Goal: Check status: Check status

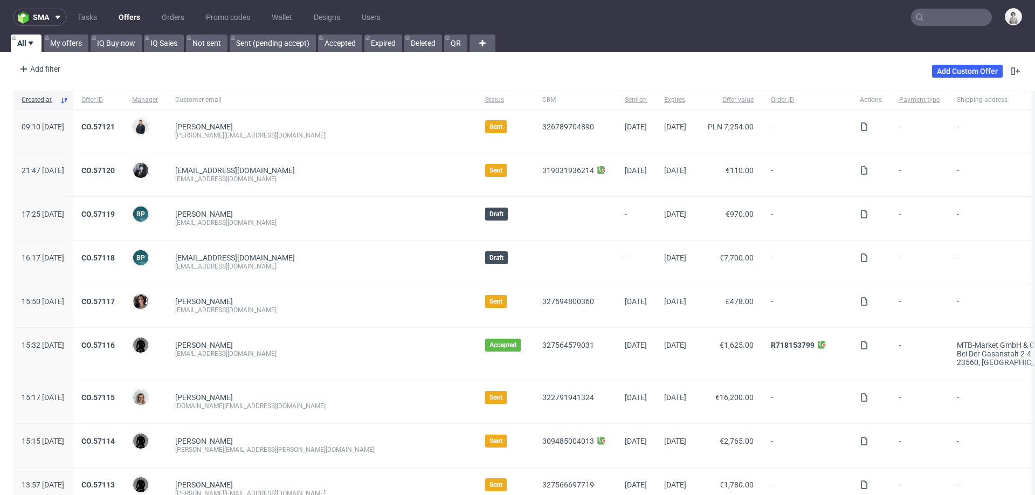
click at [934, 18] on input "text" at bounding box center [951, 17] width 81 height 17
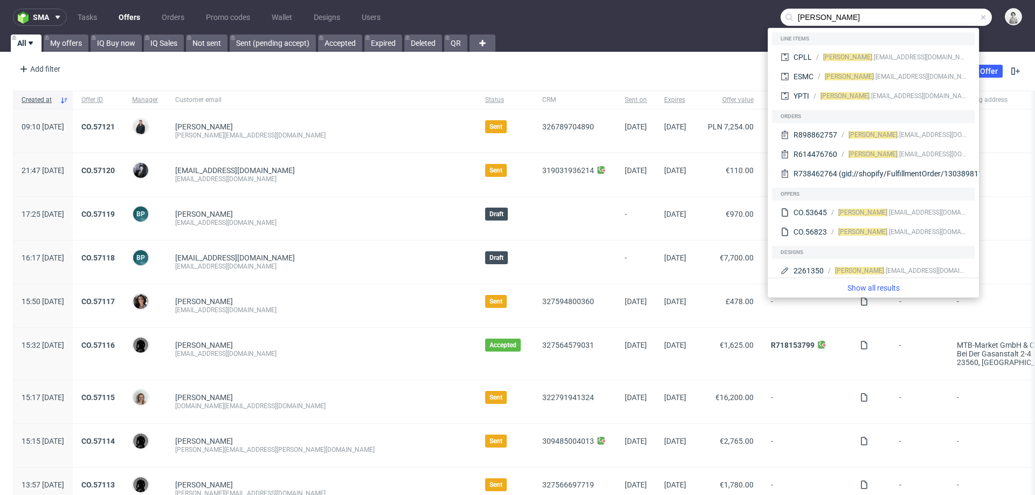
type input "[PERSON_NAME]"
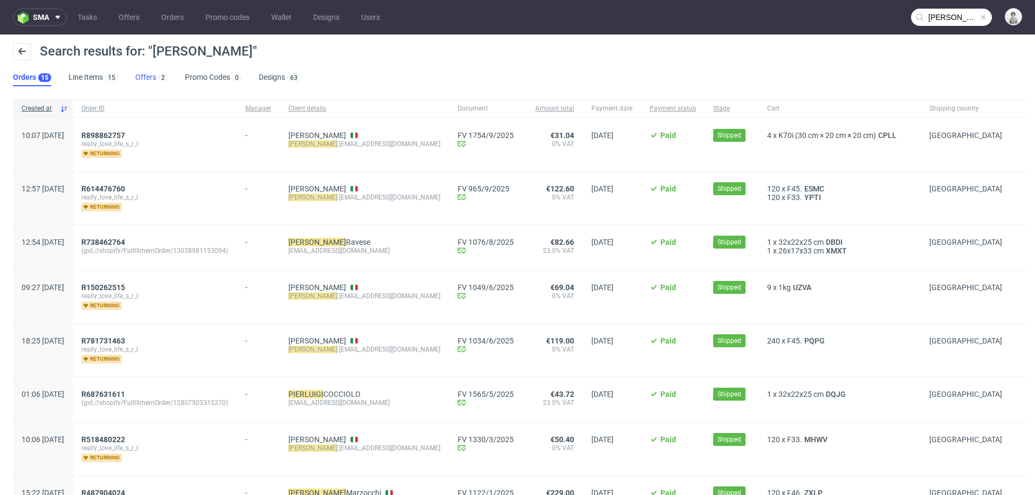
click at [146, 80] on link "Offers 2" at bounding box center [151, 77] width 32 height 17
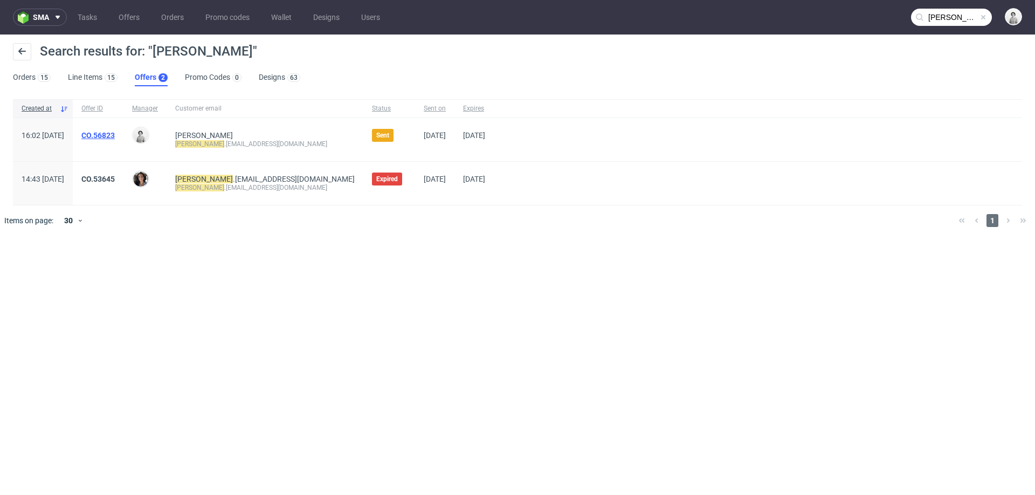
click at [115, 134] on link "CO.56823" at bounding box center [97, 135] width 33 height 9
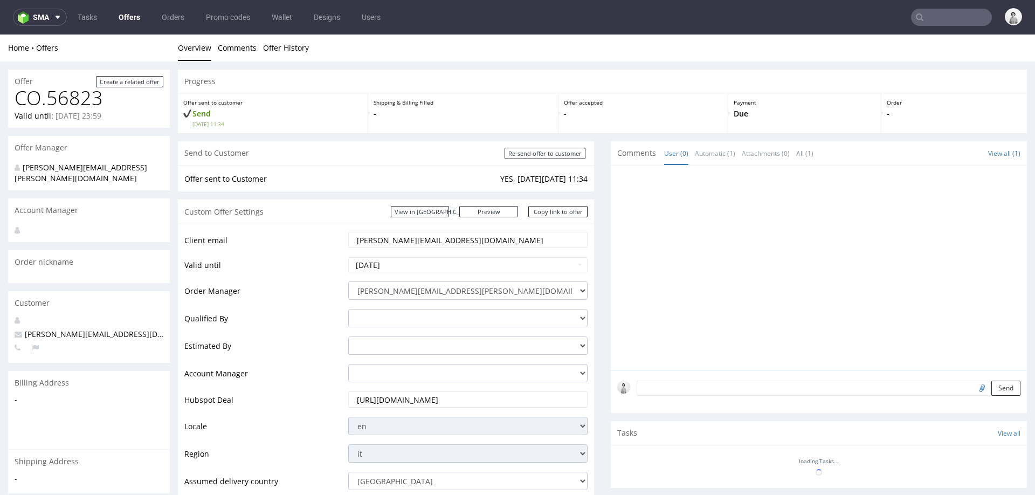
click at [395, 242] on input "[PERSON_NAME][EMAIL_ADDRESS][DOMAIN_NAME]" at bounding box center [468, 239] width 224 height 15
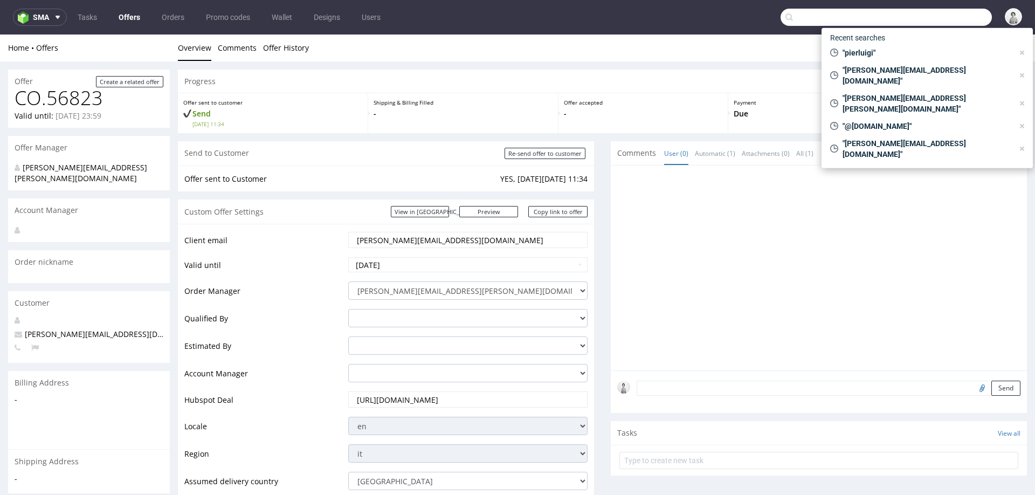
click at [946, 13] on input "text" at bounding box center [886, 17] width 211 height 17
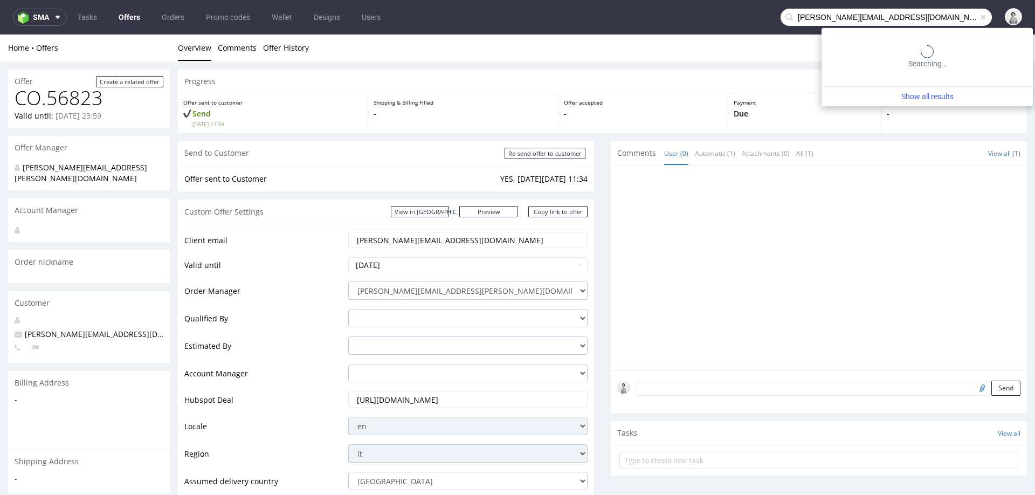
type input "[PERSON_NAME][EMAIL_ADDRESS][DOMAIN_NAME]"
